Goal: Information Seeking & Learning: Learn about a topic

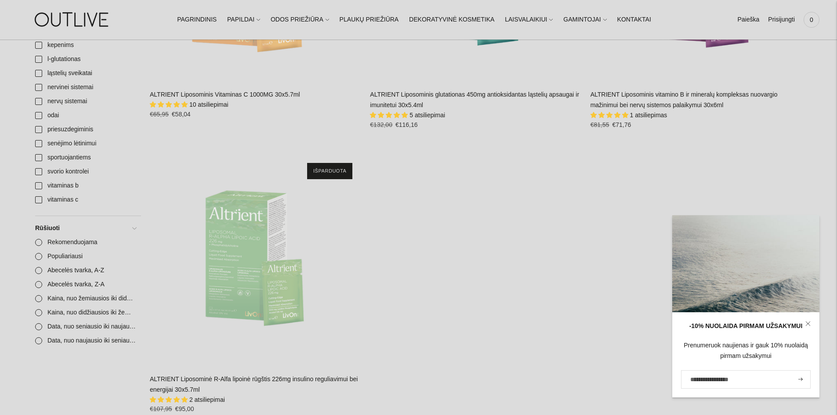
scroll to position [308, 0]
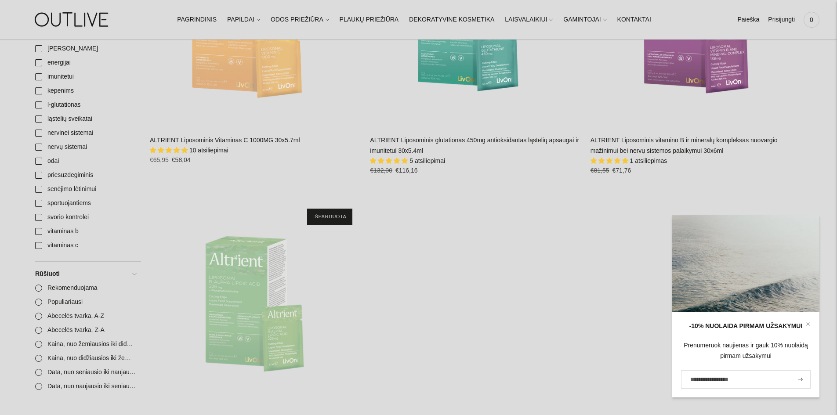
click at [219, 151] on span "10 atsiliepimai" at bounding box center [208, 150] width 39 height 7
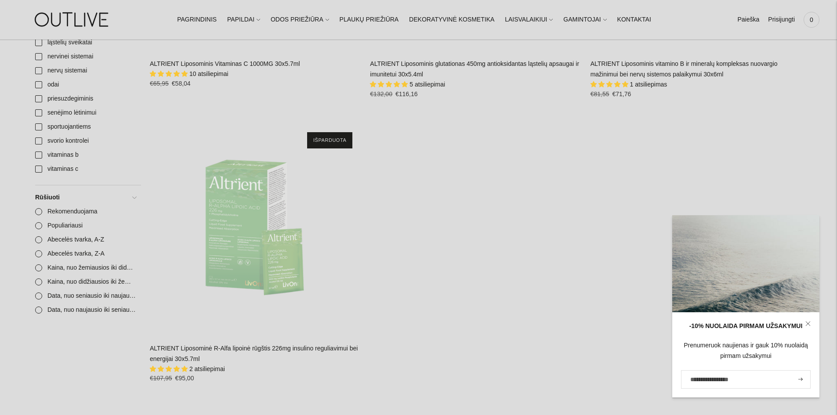
scroll to position [220, 0]
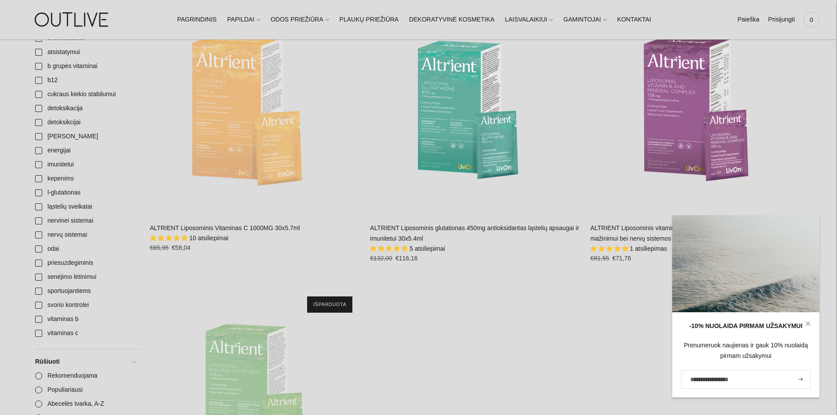
click at [246, 140] on img "ALTRIENT Liposominis Vitaminas C 1000MG 30x5.7ml\a" at bounding box center [255, 108] width 211 height 211
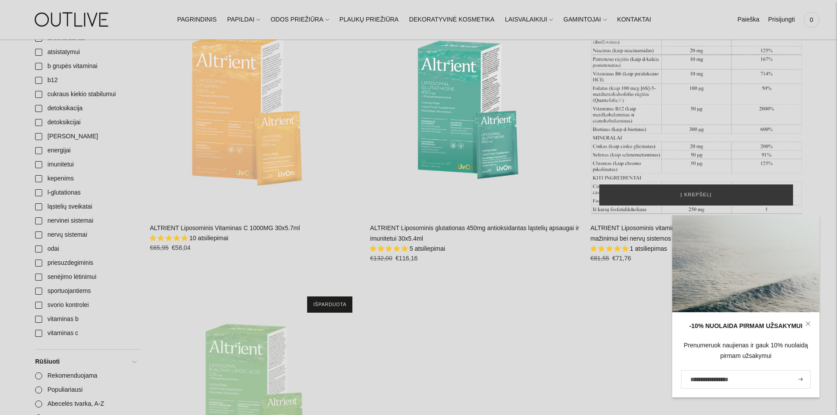
click at [679, 109] on div "ALTRIENT Liposominis vitamino B ir mineralų kompleksas nuovargio mažinimui bei …" at bounding box center [696, 108] width 211 height 211
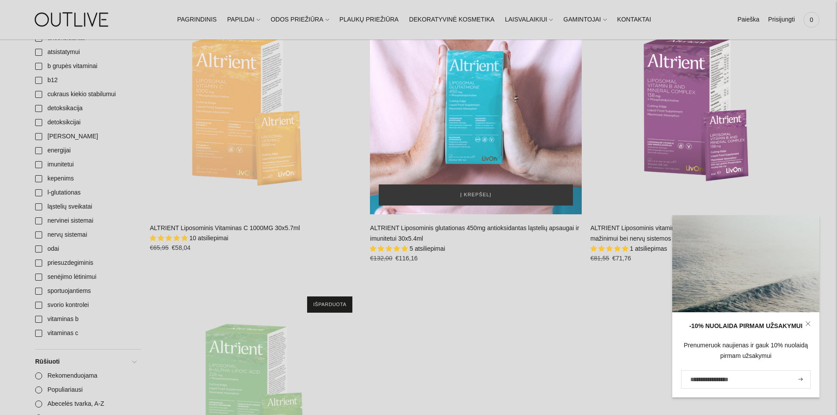
click at [486, 124] on div "ALTRIENT Liposominis glutationas 450mg antioksidantas ląstelių apsaugai ir imun…" at bounding box center [475, 108] width 211 height 211
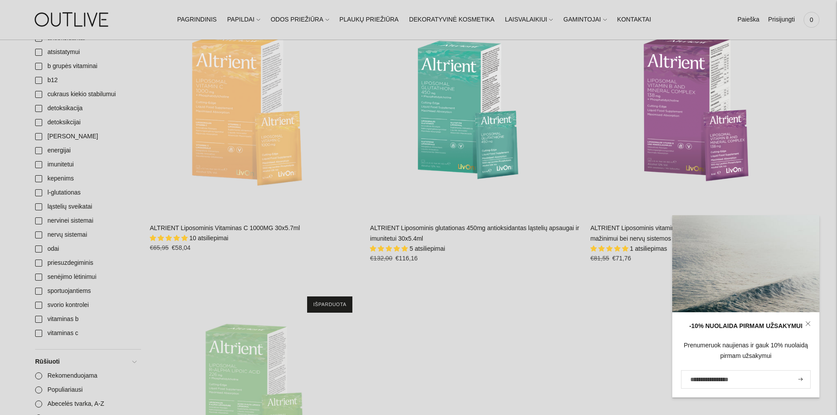
click at [806, 323] on icon at bounding box center [807, 323] width 5 height 5
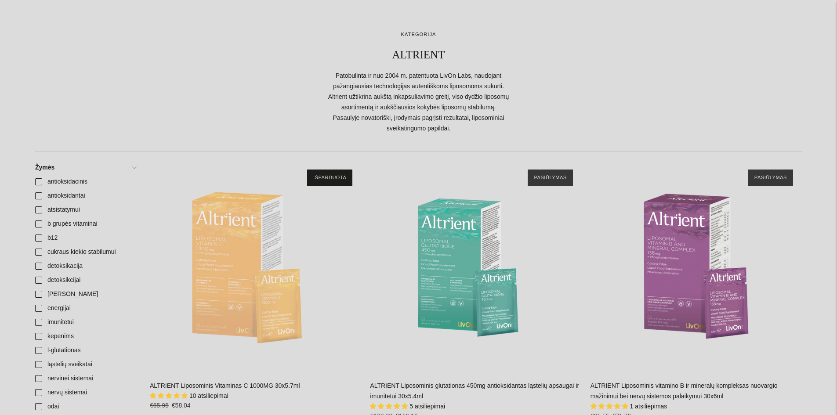
scroll to position [0, 0]
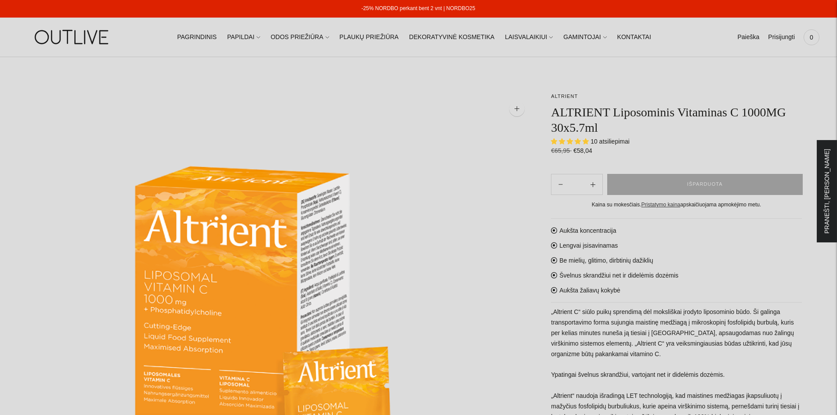
select select "**********"
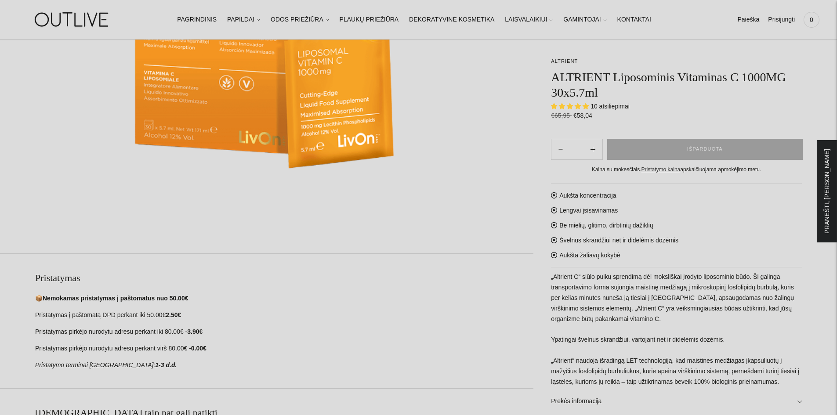
scroll to position [439, 0]
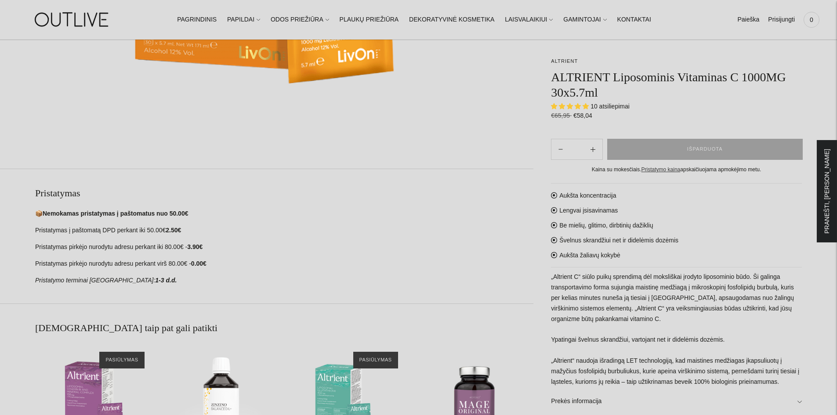
click at [603, 106] on span "10 atsiliepimai" at bounding box center [610, 106] width 39 height 7
click at [579, 105] on span "4.90 stars" at bounding box center [579, 106] width 8 height 6
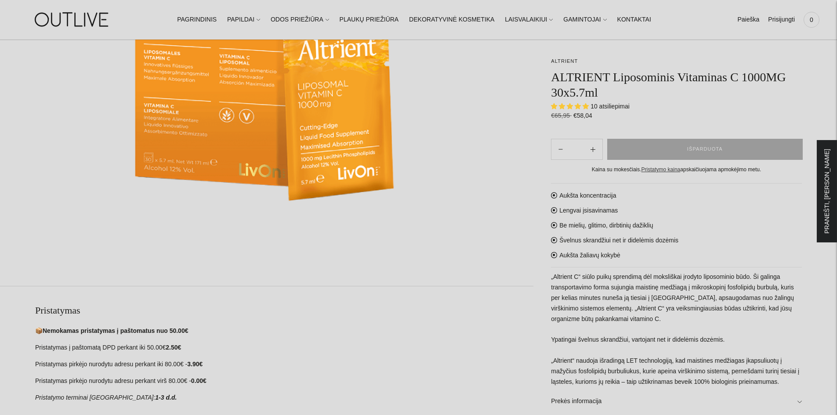
scroll to position [264, 0]
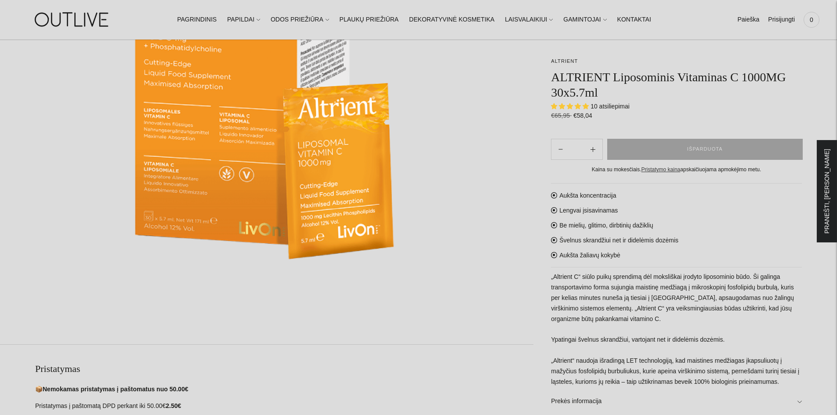
click at [613, 109] on span "10 atsiliepimai" at bounding box center [610, 106] width 39 height 7
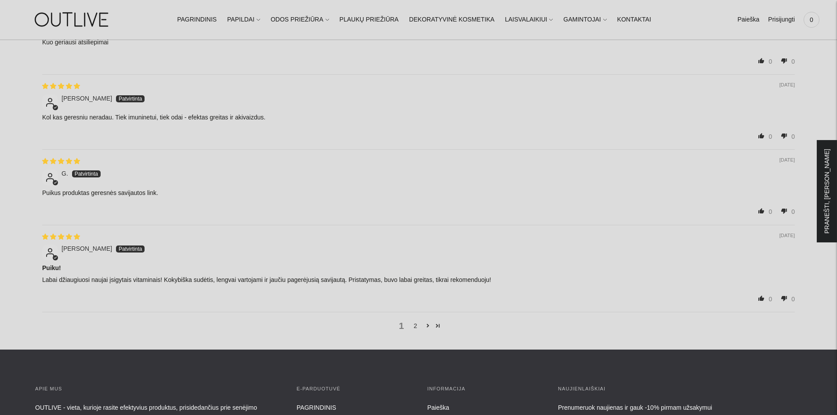
scroll to position [1494, 0]
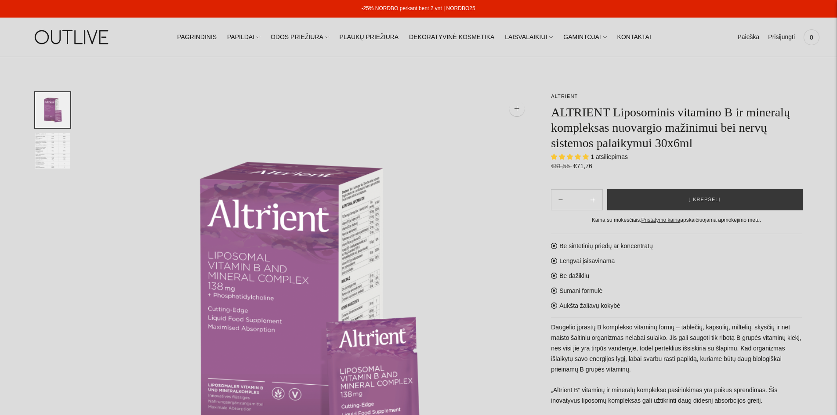
select select "**********"
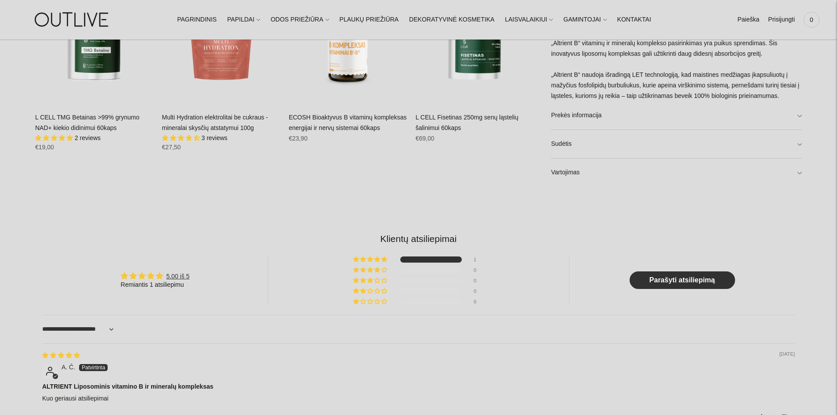
scroll to position [791, 0]
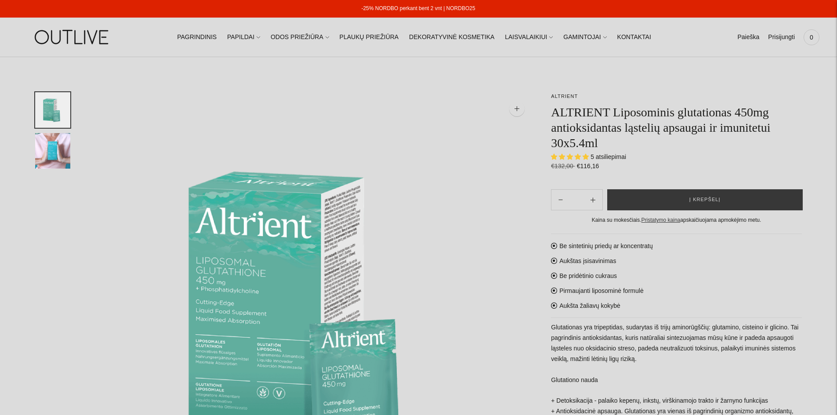
select select "**********"
